Goal: Find specific page/section: Find specific page/section

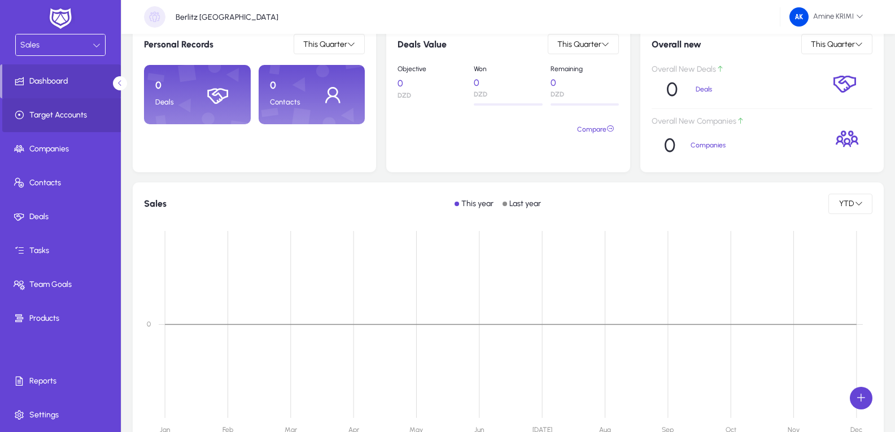
click at [14, 112] on icon at bounding box center [22, 115] width 16 height 11
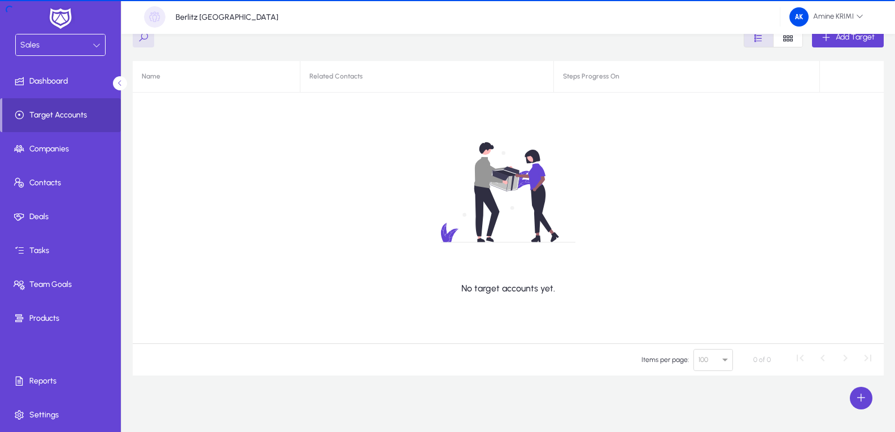
scroll to position [53, 0]
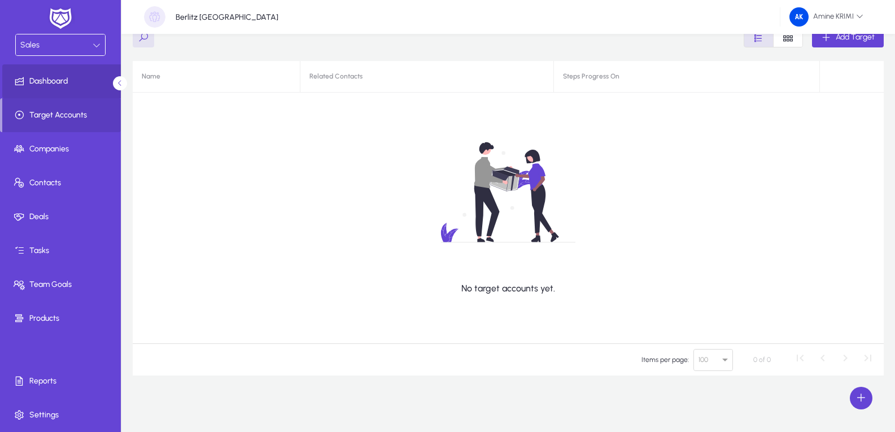
click at [75, 89] on span at bounding box center [62, 81] width 121 height 27
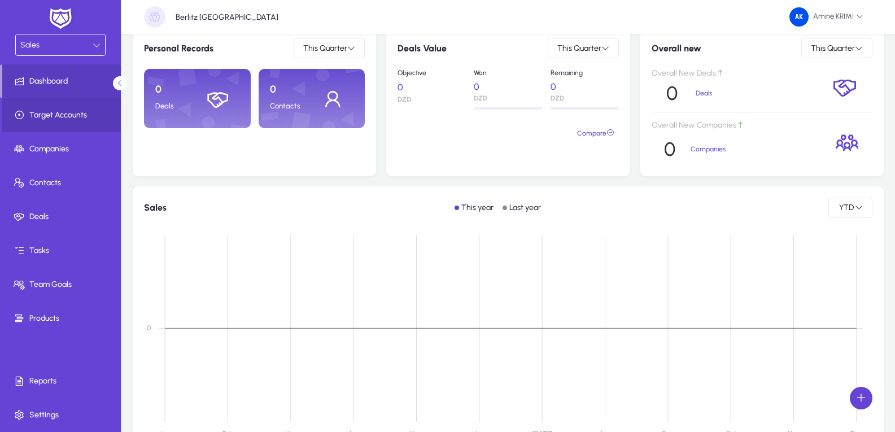
click at [55, 125] on span at bounding box center [62, 115] width 121 height 27
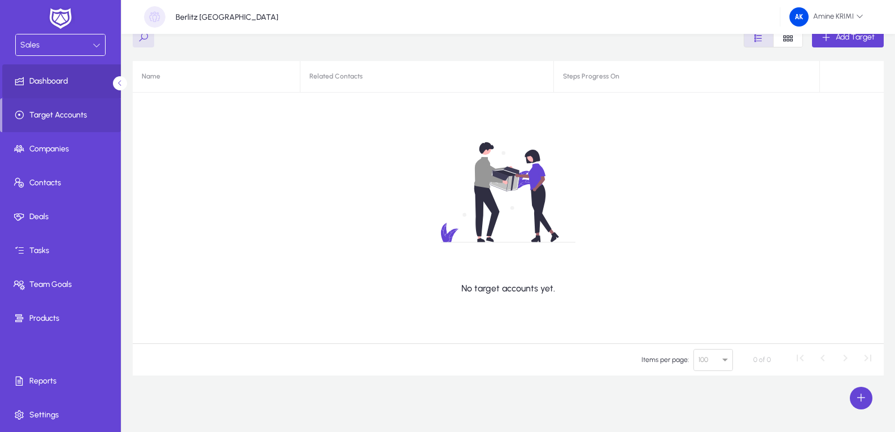
click at [47, 90] on span at bounding box center [62, 81] width 121 height 27
